Goal: Task Accomplishment & Management: Manage account settings

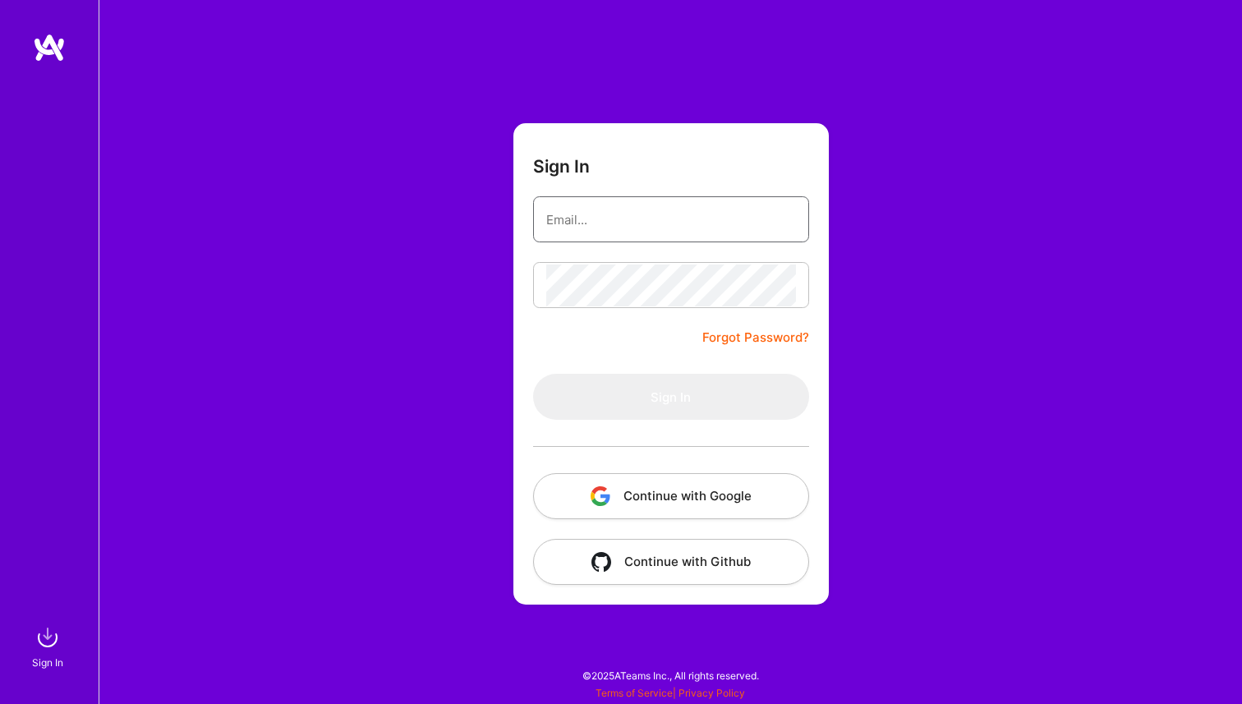
click at [679, 234] on input "email" at bounding box center [671, 220] width 250 height 42
type input "[PERSON_NAME][EMAIL_ADDRESS][PERSON_NAME][DOMAIN_NAME]"
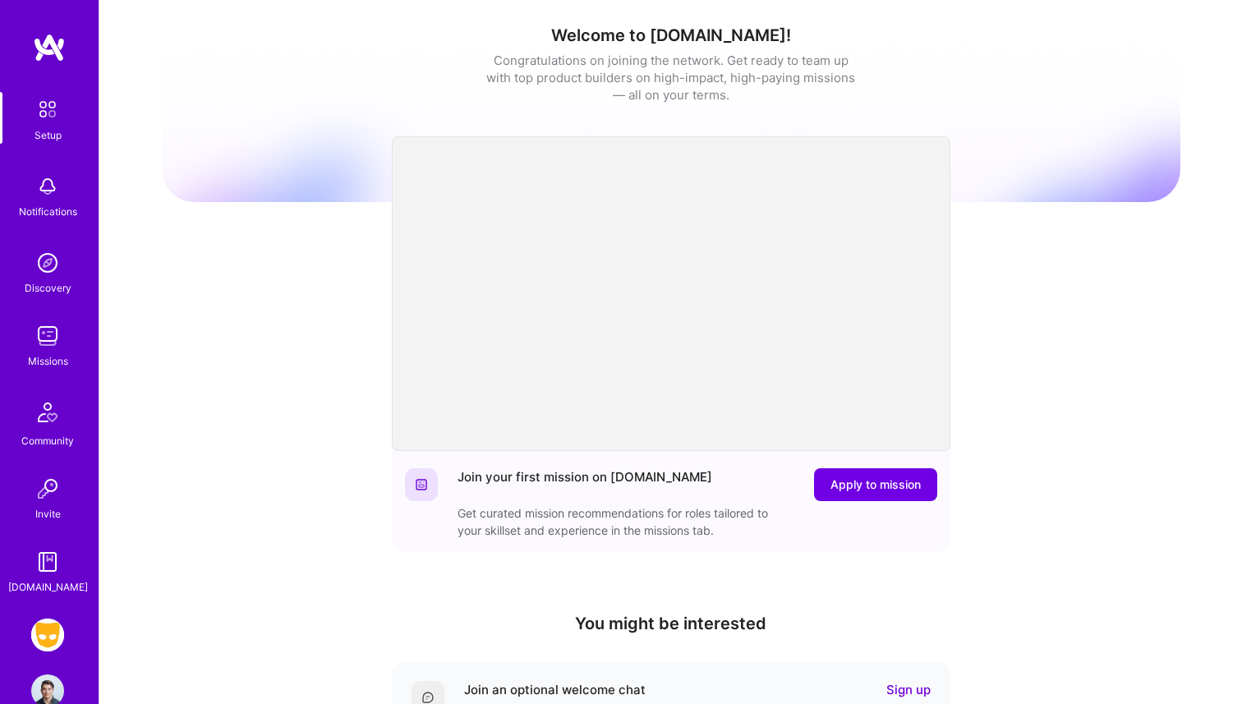
click at [42, 630] on img at bounding box center [47, 634] width 33 height 33
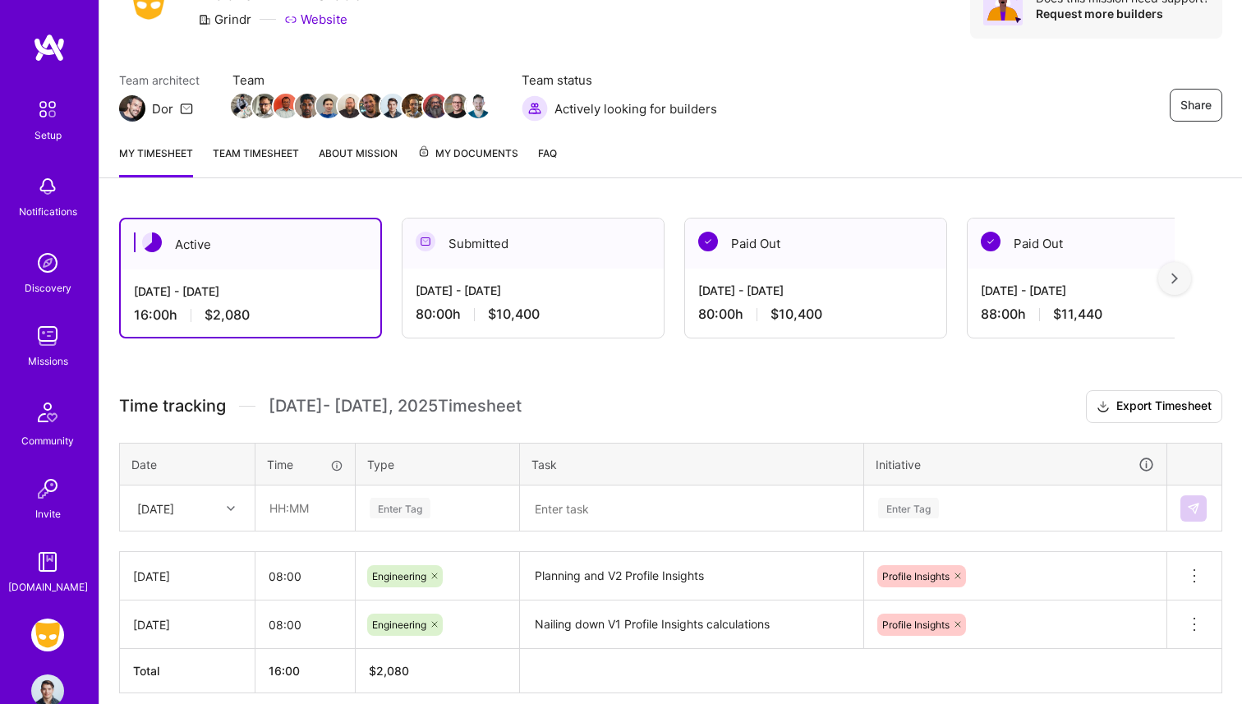
scroll to position [154, 0]
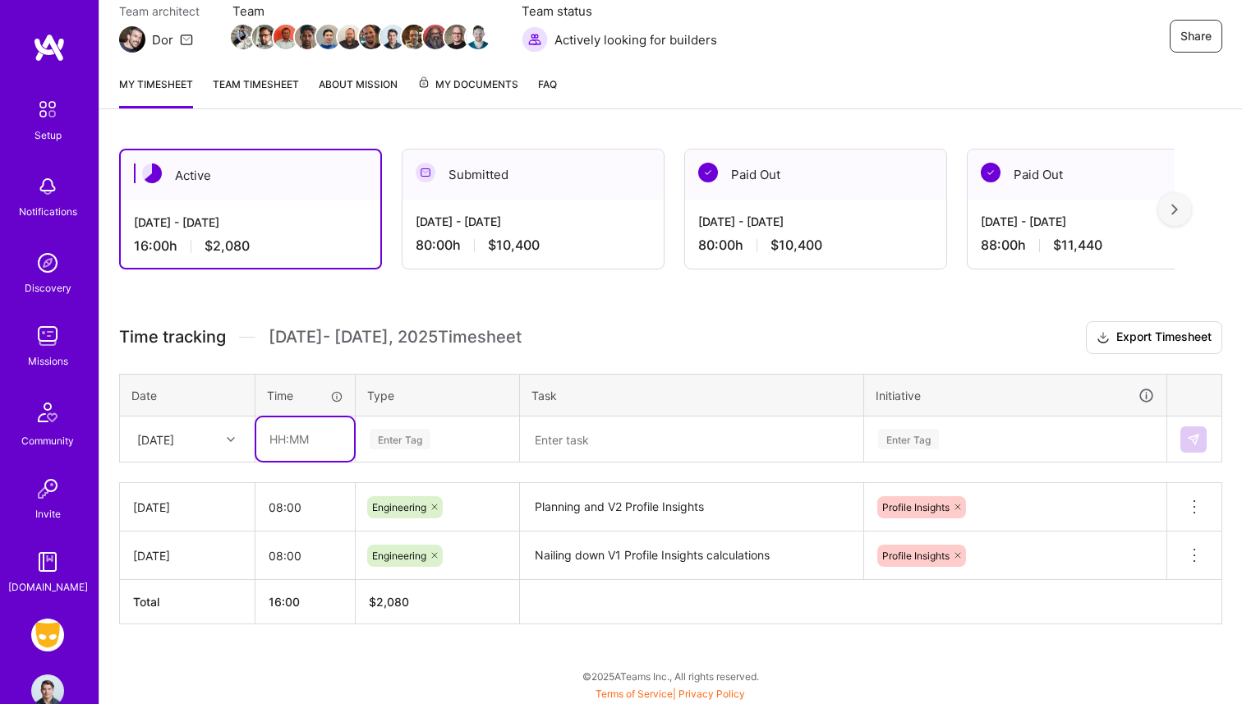
click at [296, 425] on input "text" at bounding box center [305, 439] width 98 height 44
type input "08:00"
click at [575, 432] on textarea at bounding box center [692, 439] width 340 height 43
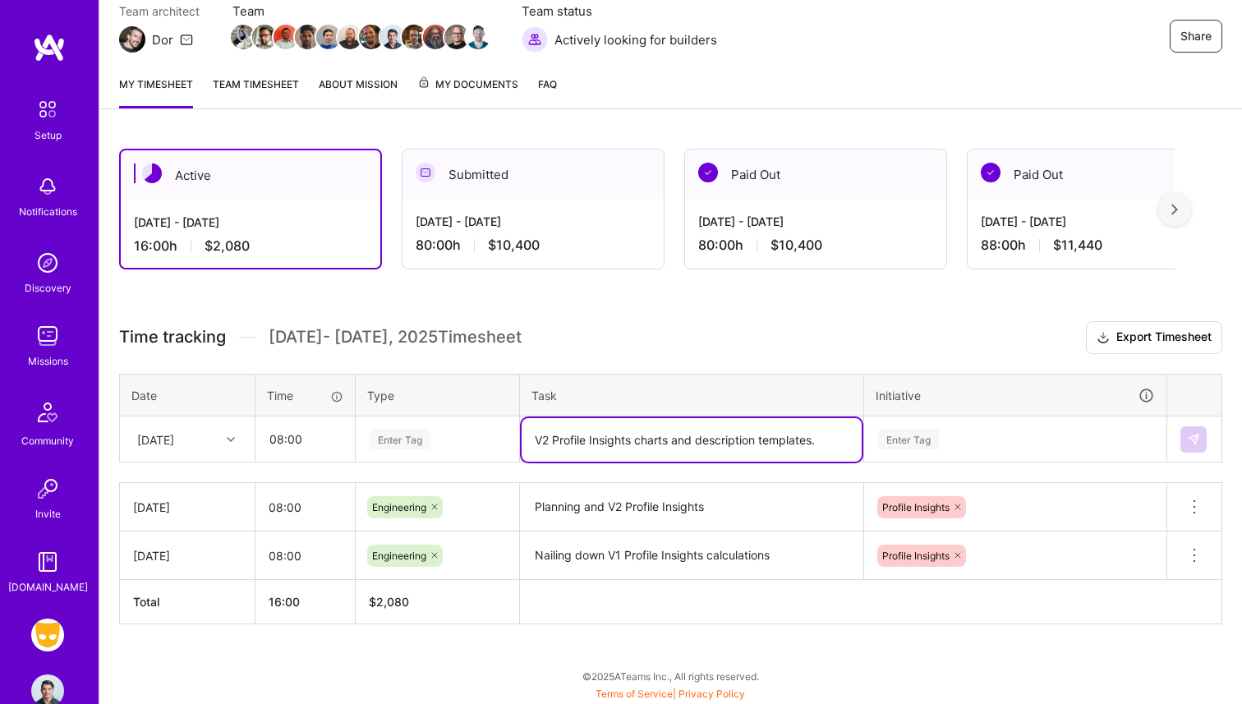
type textarea "V2 Profile Insights charts and description templates."
click at [930, 450] on div "Enter Tag" at bounding box center [1015, 438] width 301 height 43
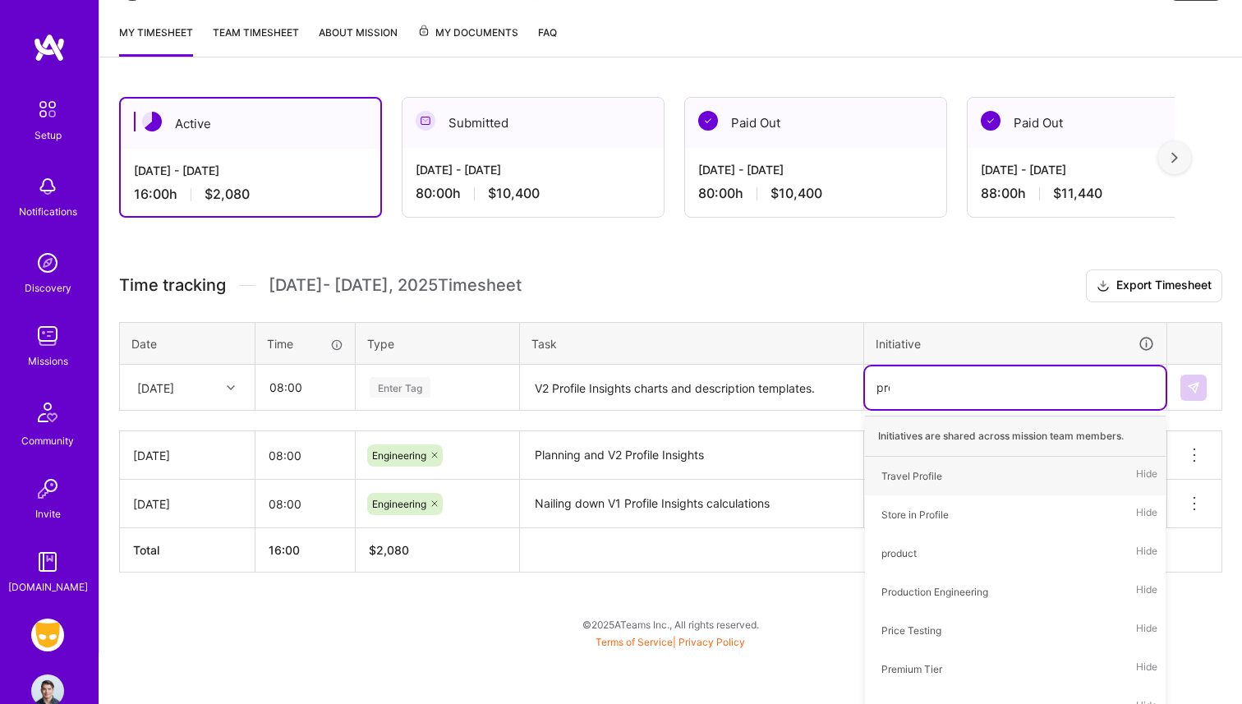
type input "prof"
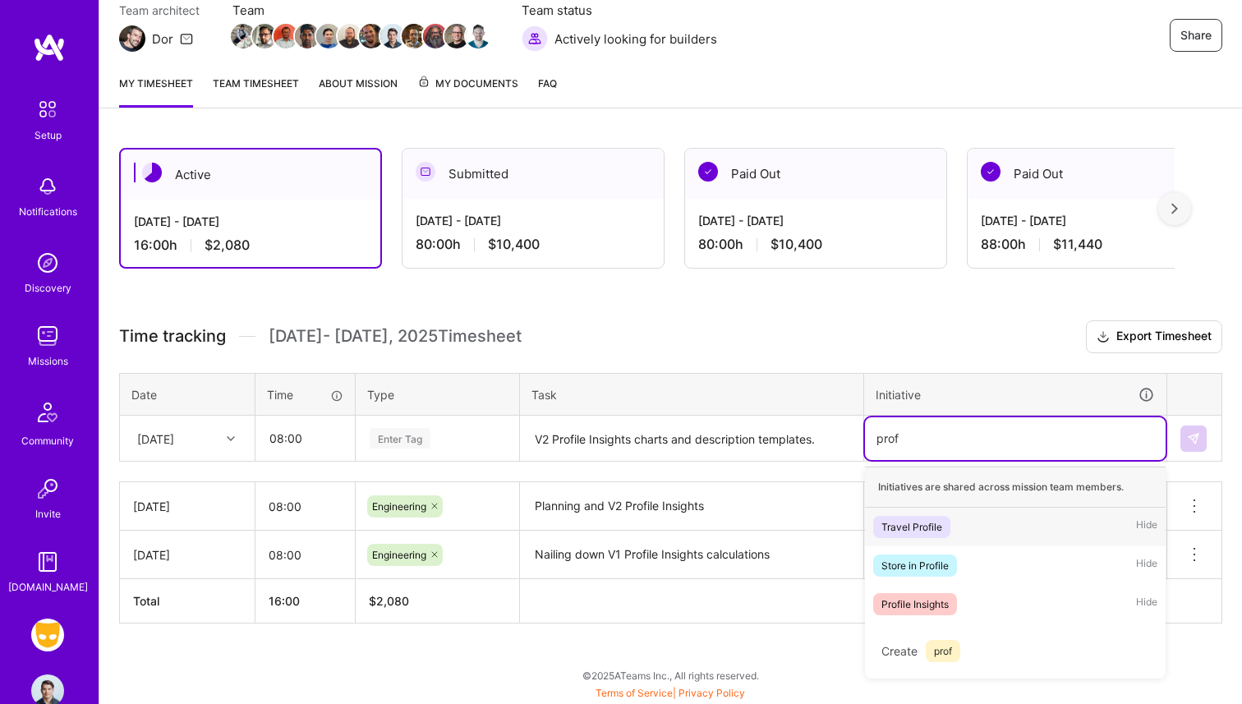
scroll to position [154, 0]
click at [940, 612] on span "Profile Insights" at bounding box center [915, 605] width 84 height 22
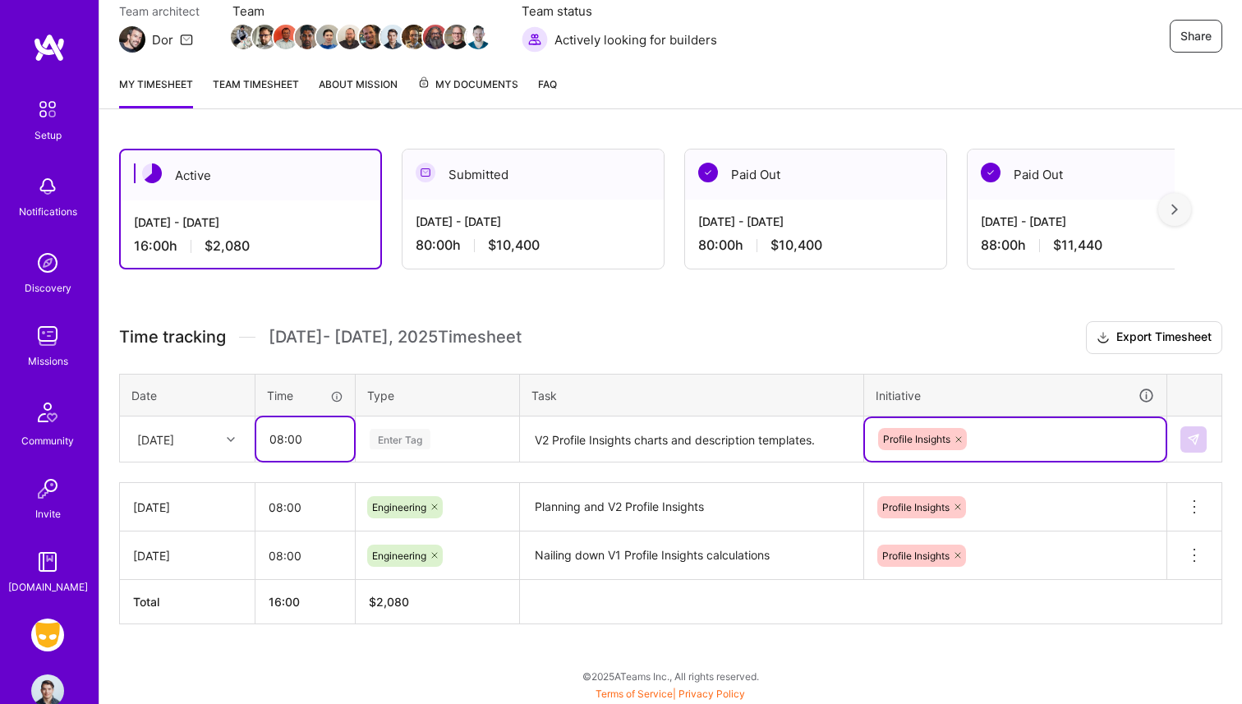
click at [283, 438] on input "08:00" at bounding box center [305, 439] width 98 height 44
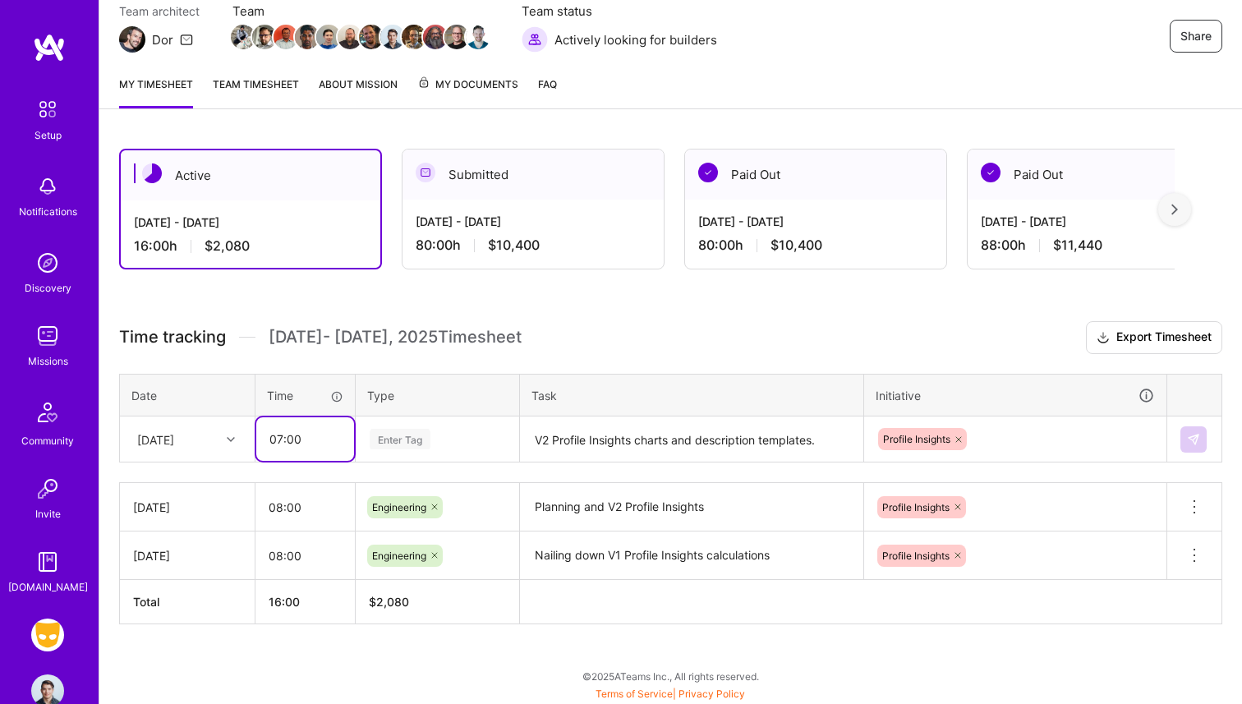
type input "07:00"
click at [1058, 447] on div "Profile Insights" at bounding box center [1015, 439] width 301 height 43
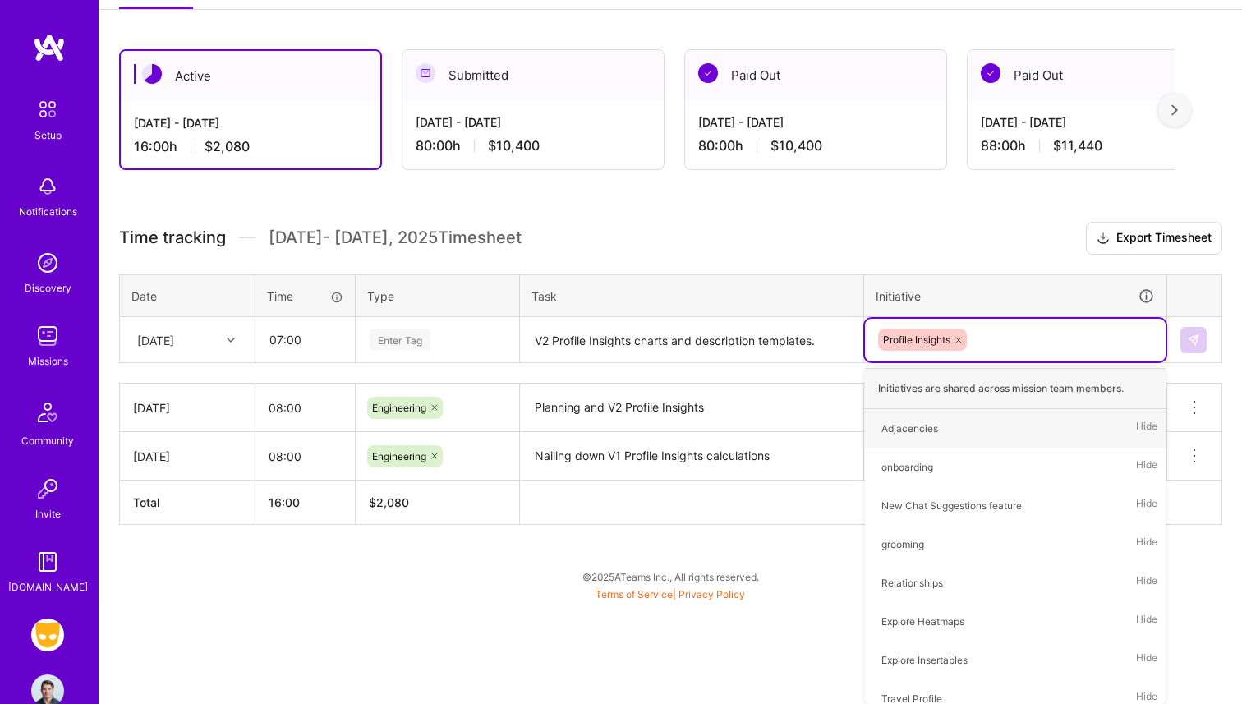
click at [423, 352] on div "Time tracking [DATE] - [DATE] Timesheet Export Timesheet Date Time Type Task In…" at bounding box center [670, 373] width 1103 height 303
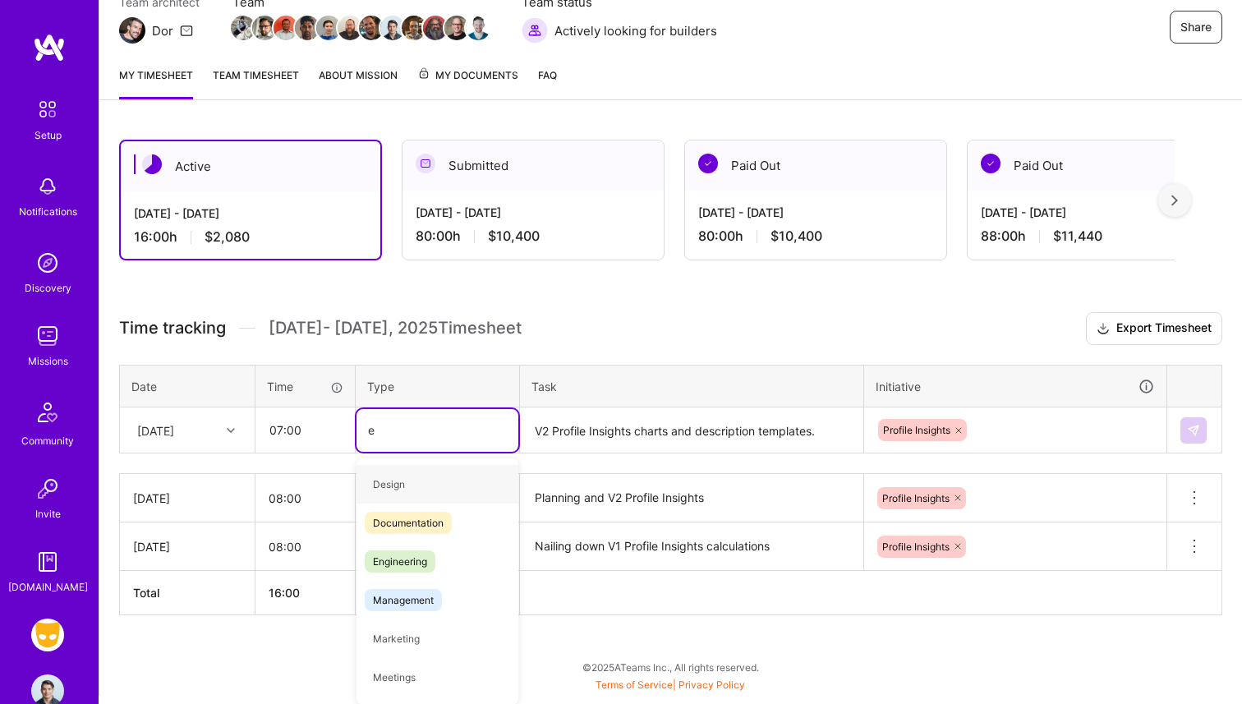
type input "en"
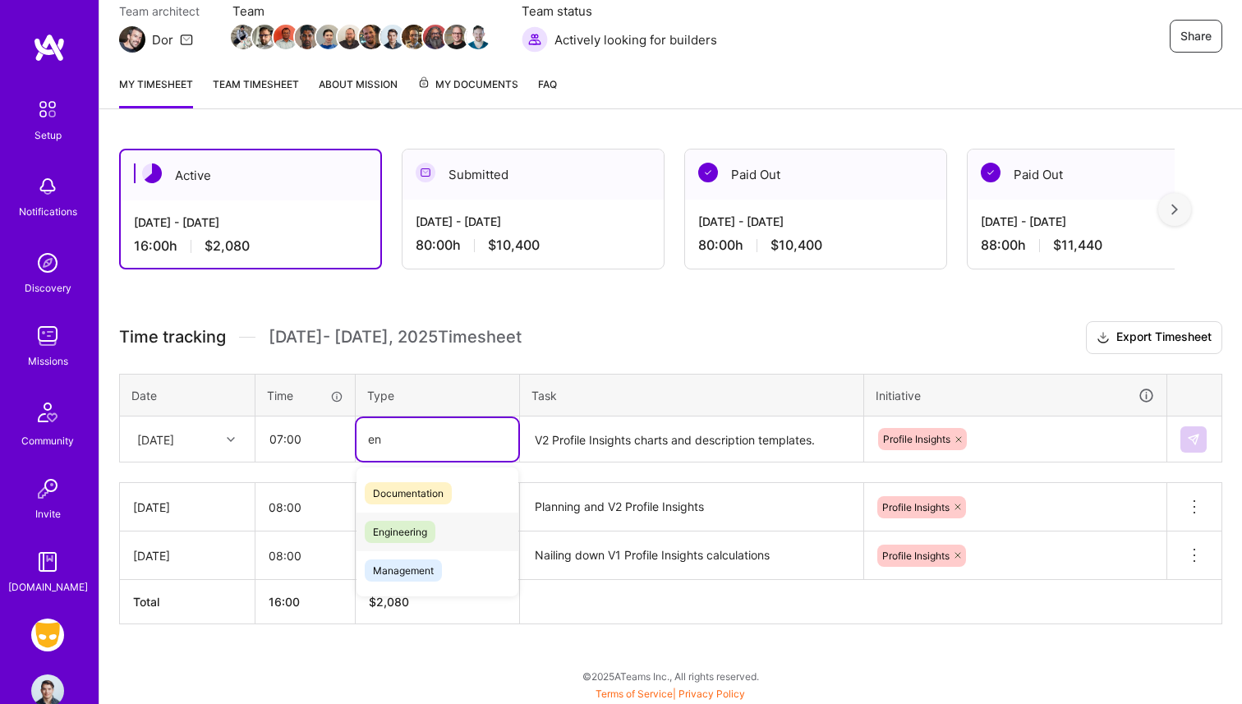
click at [439, 517] on div "Engineering" at bounding box center [437, 531] width 162 height 39
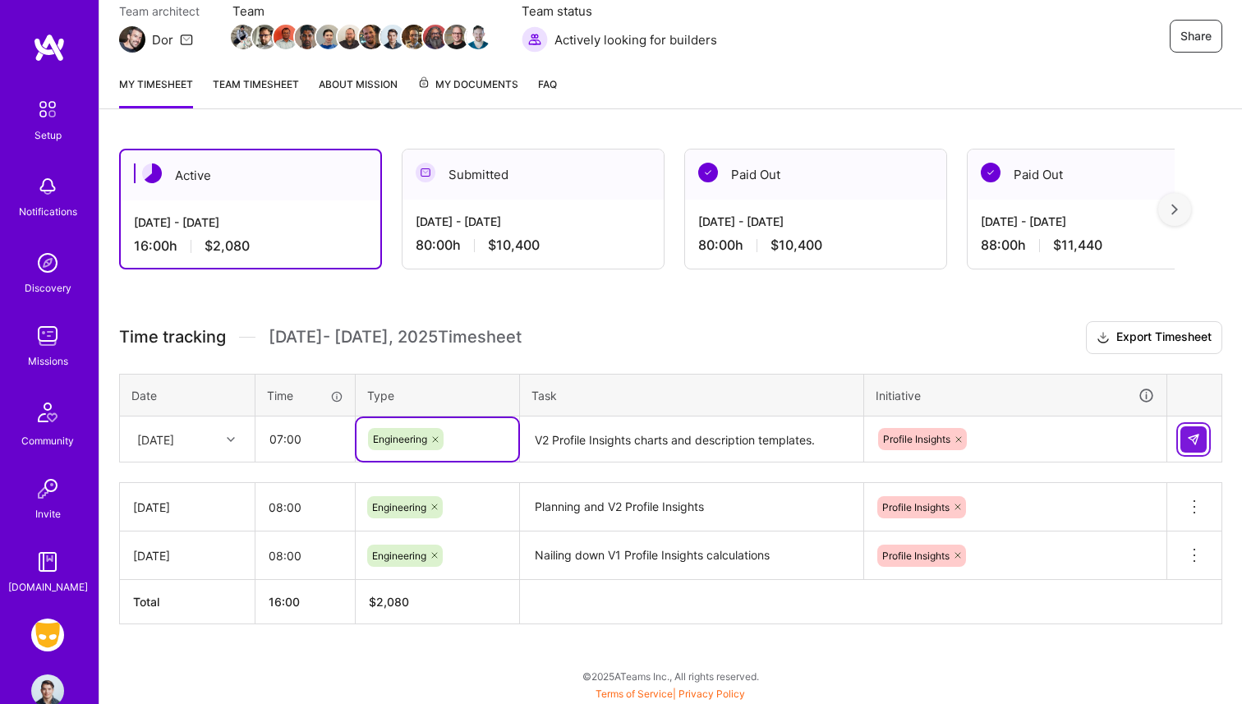
click at [1194, 430] on button at bounding box center [1193, 439] width 26 height 26
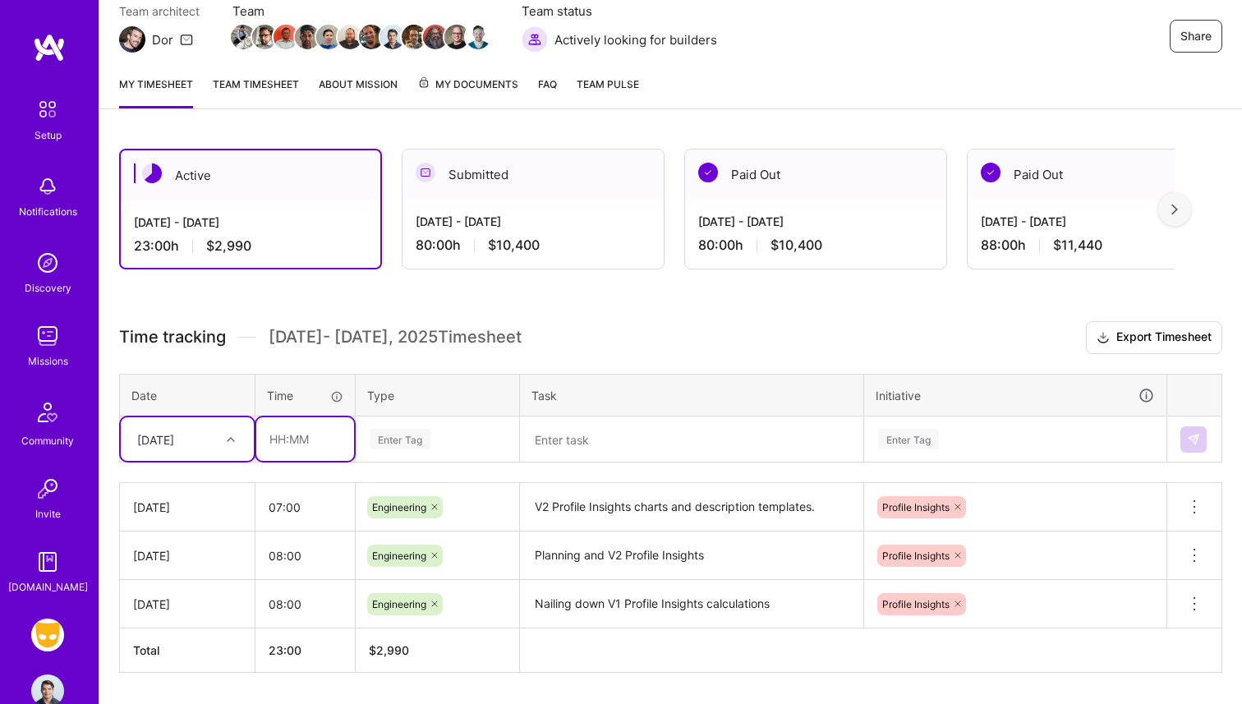
click at [286, 438] on input "text" at bounding box center [305, 439] width 98 height 44
type input "01:00"
click at [414, 445] on td "Enter Tag" at bounding box center [438, 439] width 164 height 46
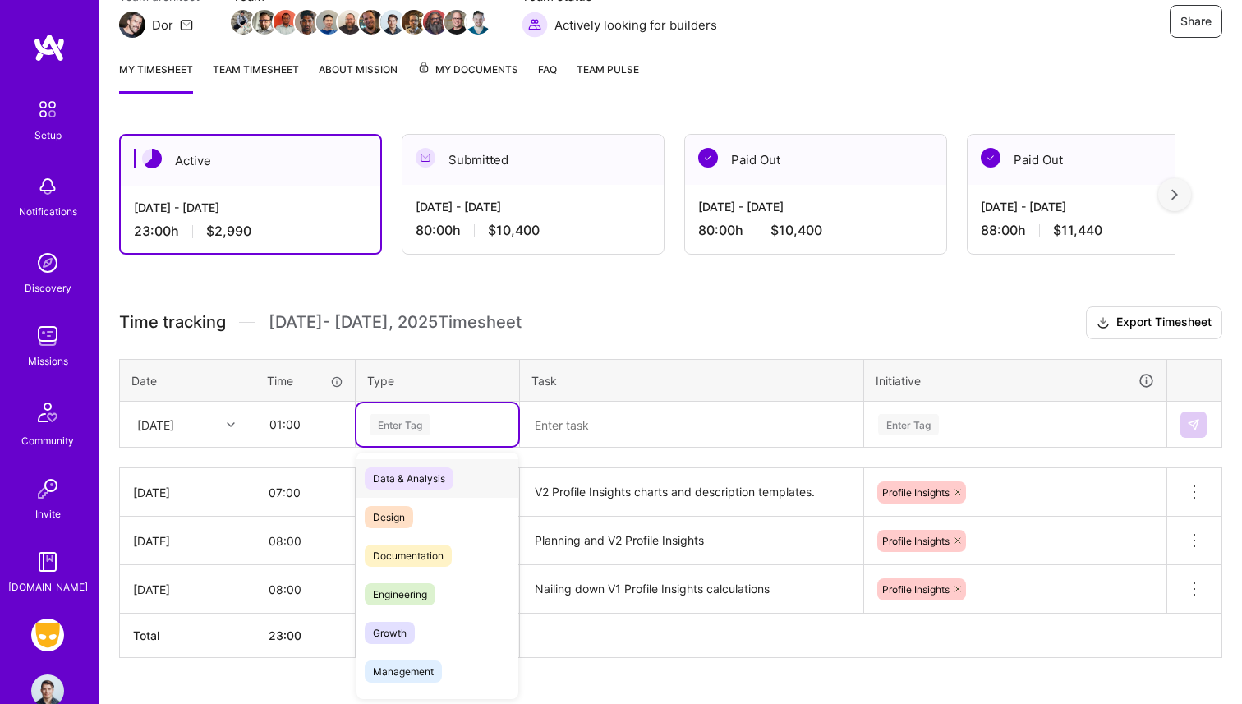
scroll to position [169, 0]
click at [424, 594] on span "Engineering" at bounding box center [400, 593] width 71 height 22
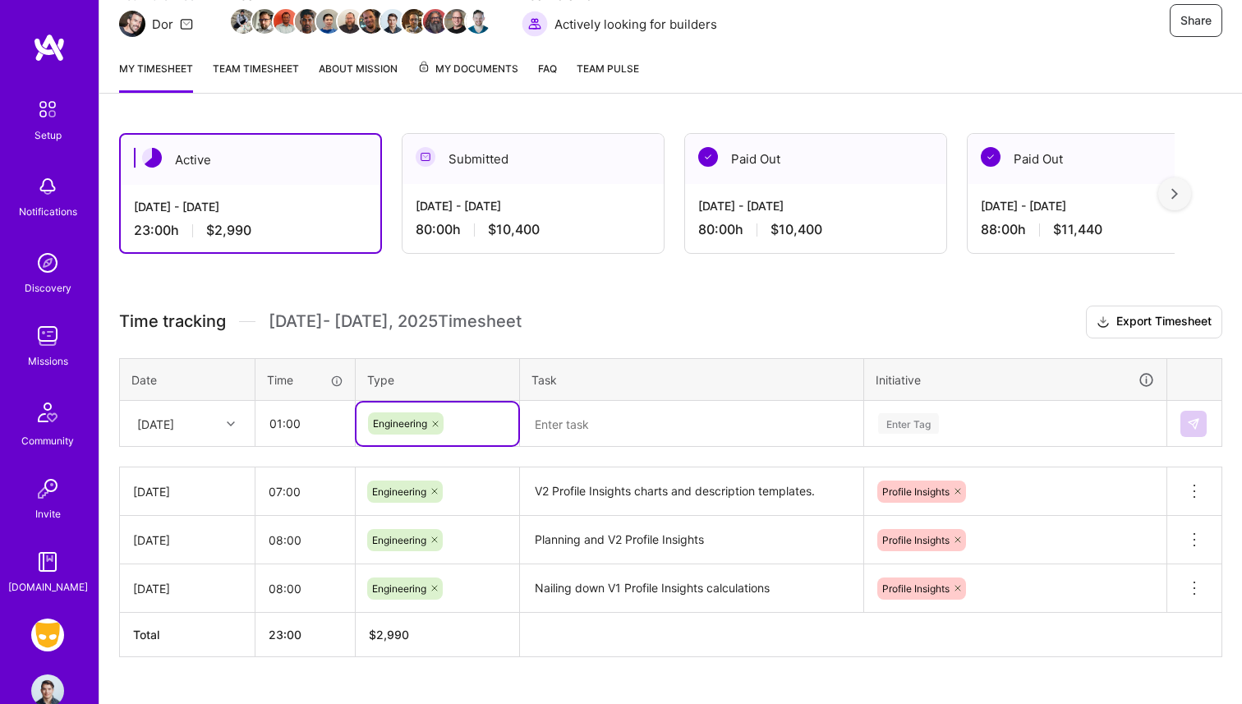
click at [558, 440] on textarea at bounding box center [692, 424] width 340 height 44
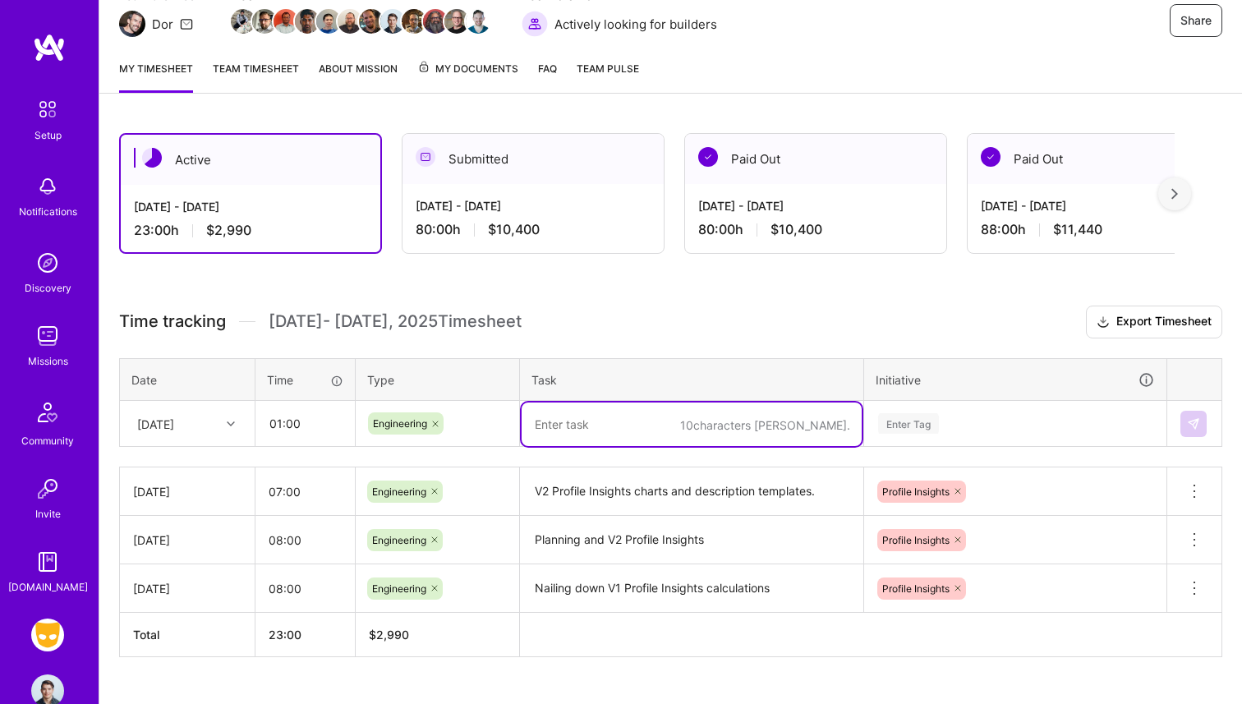
type textarea "p"
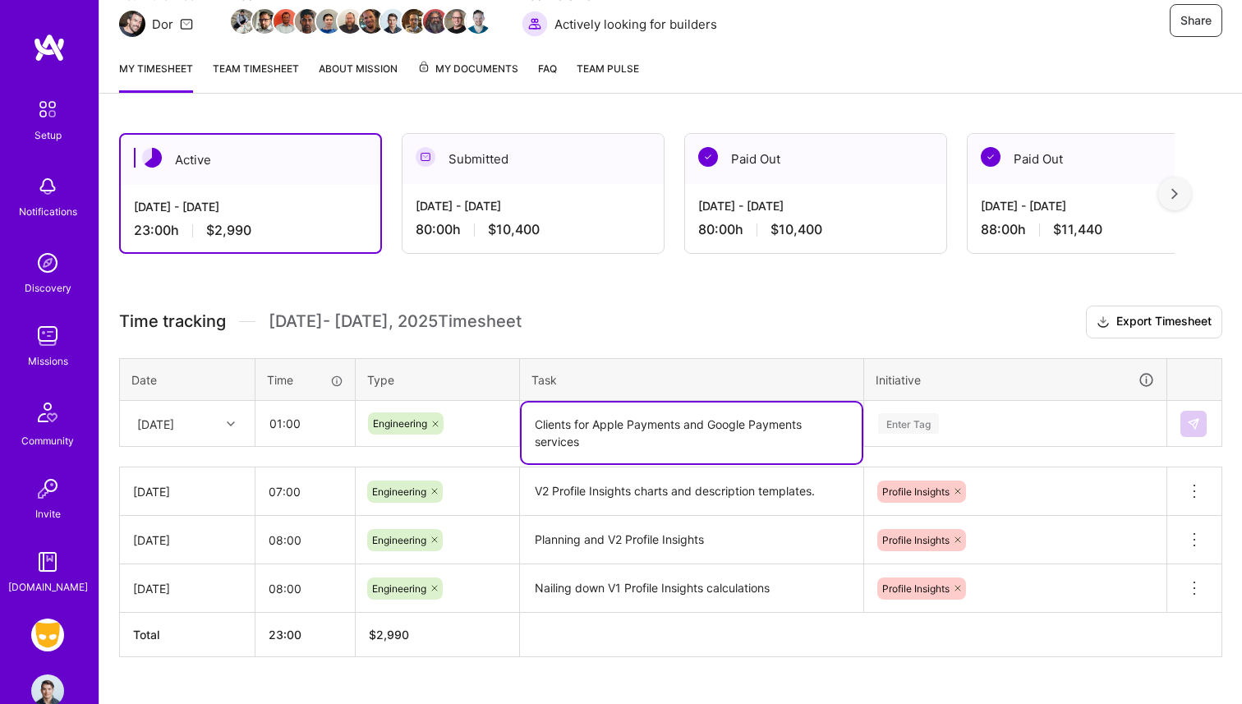
type textarea "Clients for Apple Payments and Google Payments services"
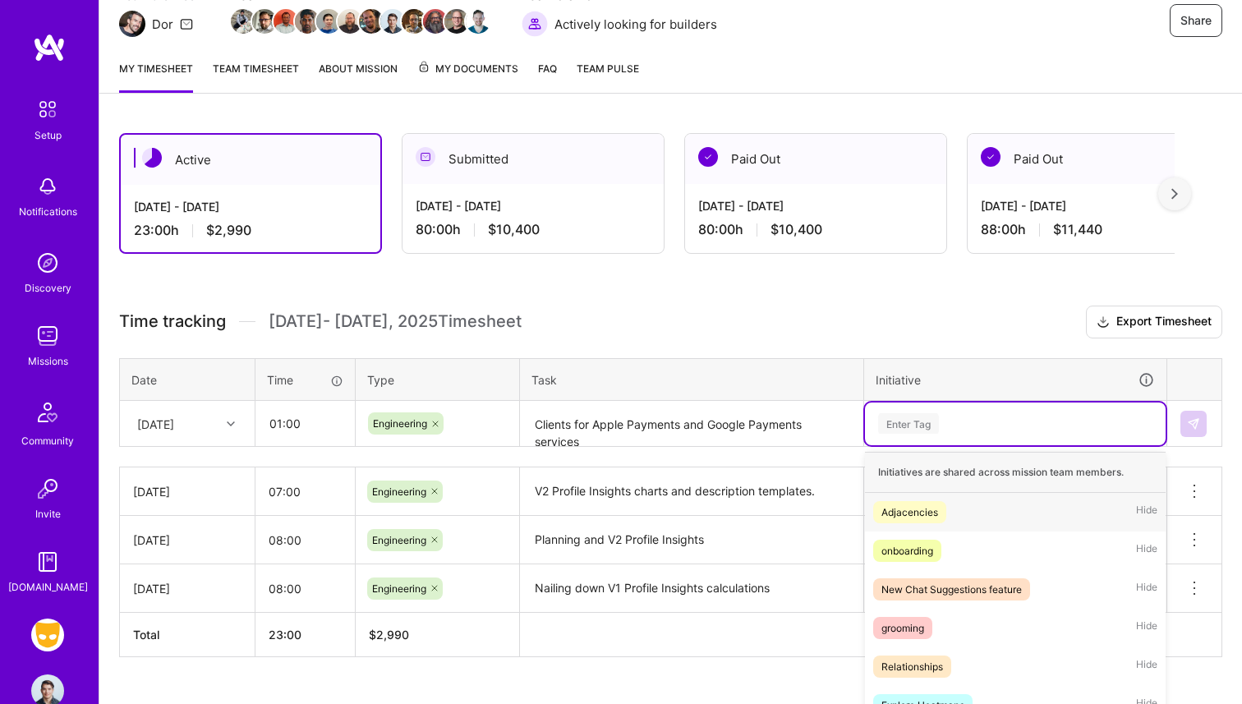
click at [894, 409] on div "option Profile Insights, selected. option Adjacencies focused, 1 of 39. 39 resu…" at bounding box center [1015, 423] width 301 height 43
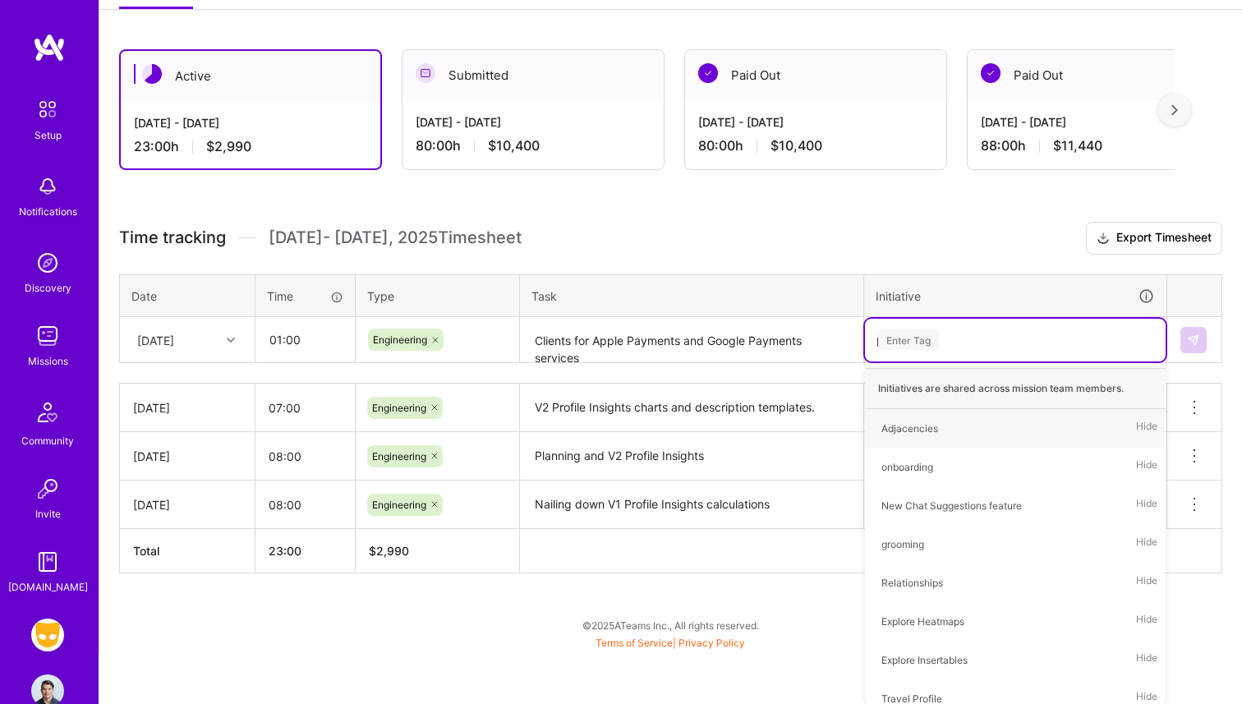
type input "pre"
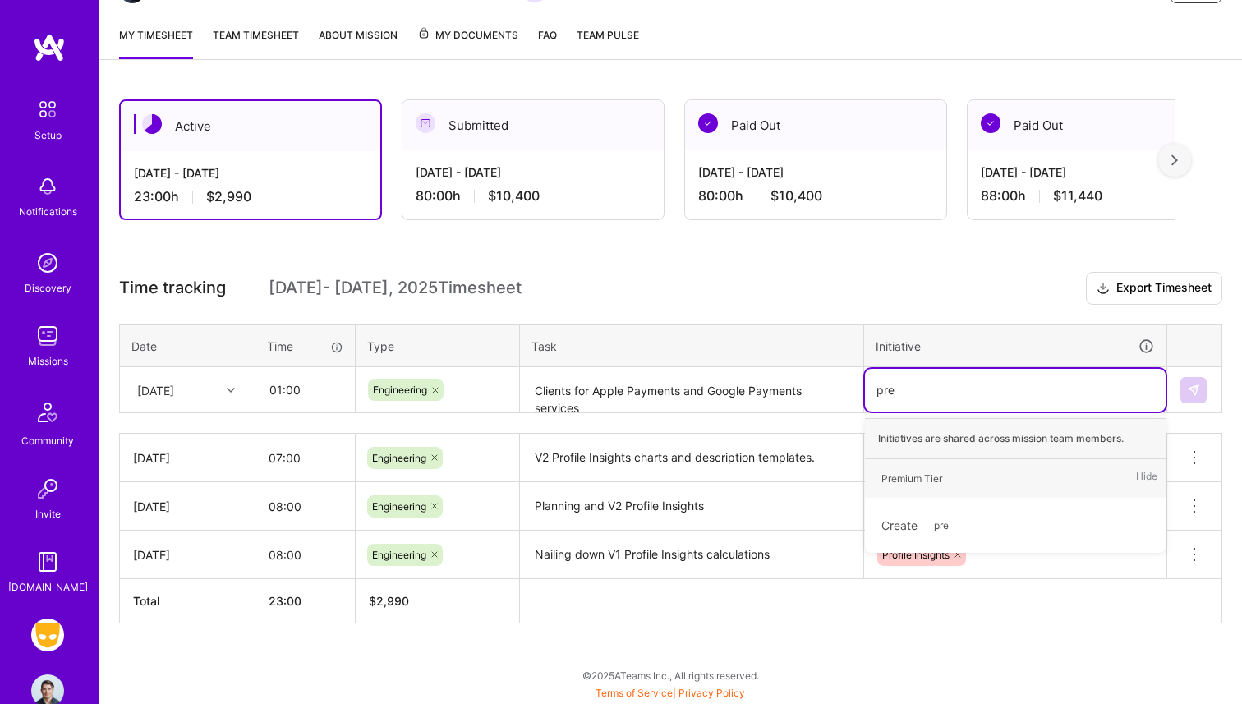
scroll to position [202, 0]
click at [928, 463] on div "Premium Tier Hide" at bounding box center [1015, 479] width 301 height 39
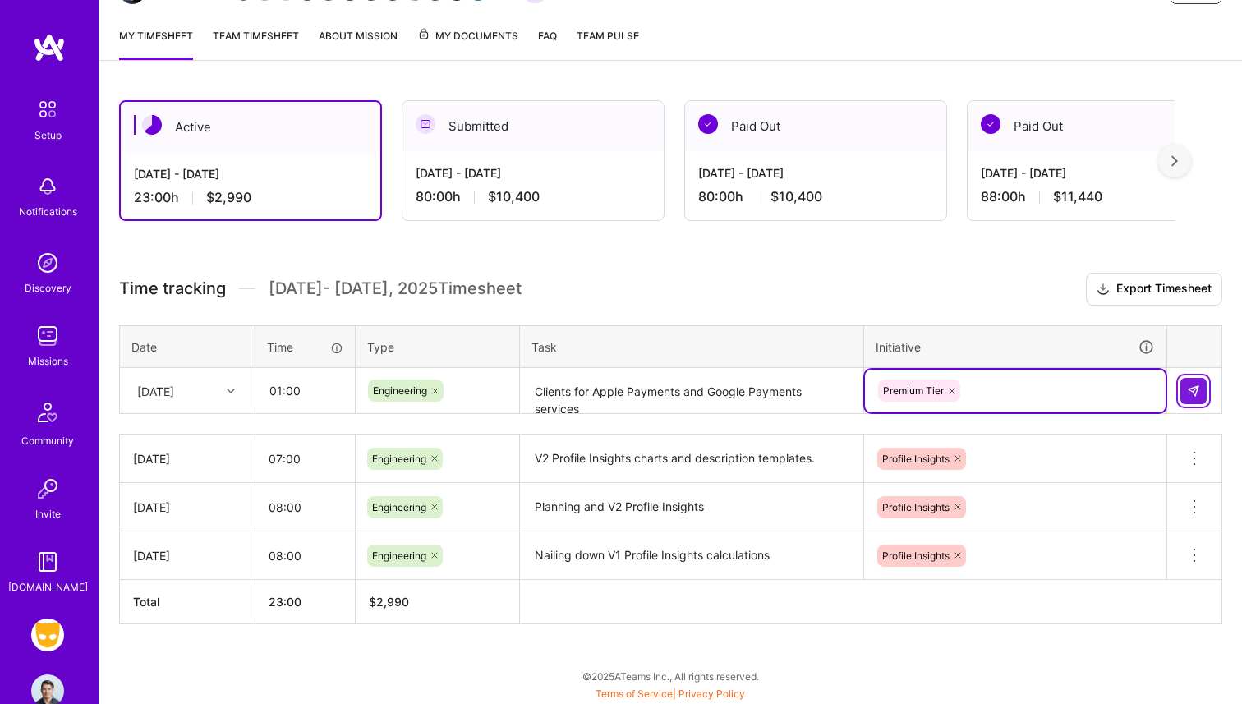
click at [1204, 388] on button at bounding box center [1193, 391] width 26 height 26
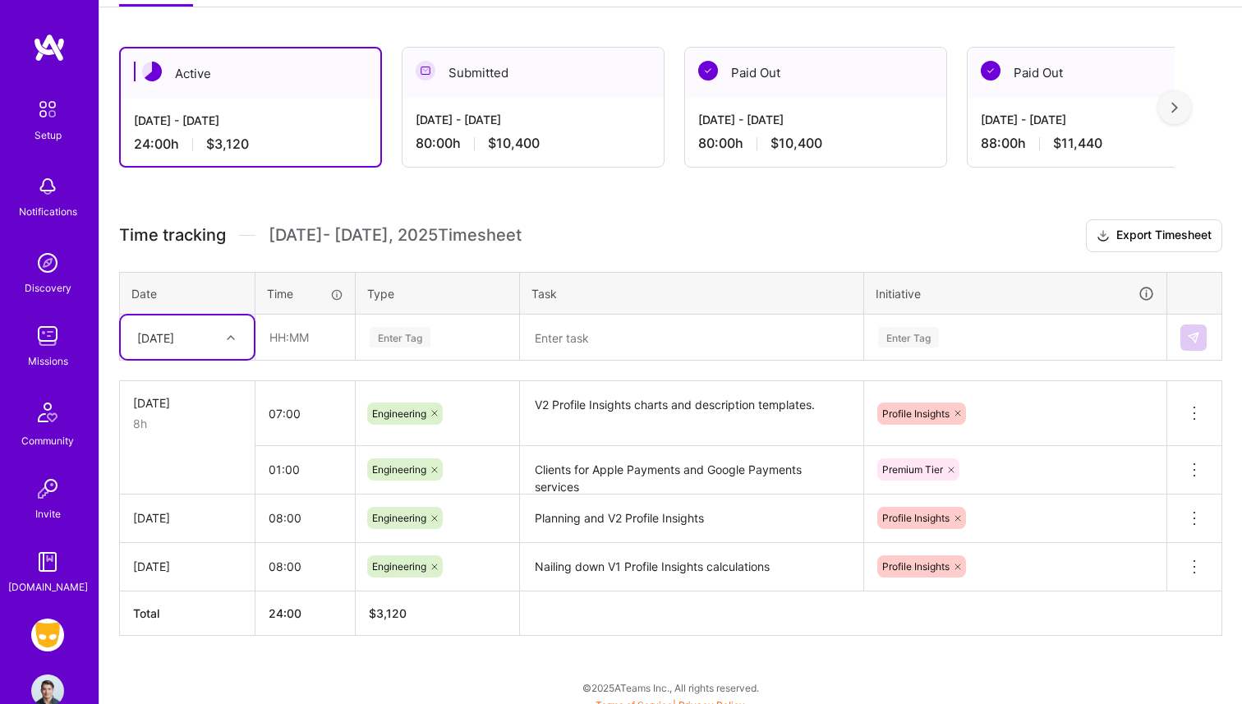
scroll to position [267, 0]
